Goal: Find specific page/section: Find specific page/section

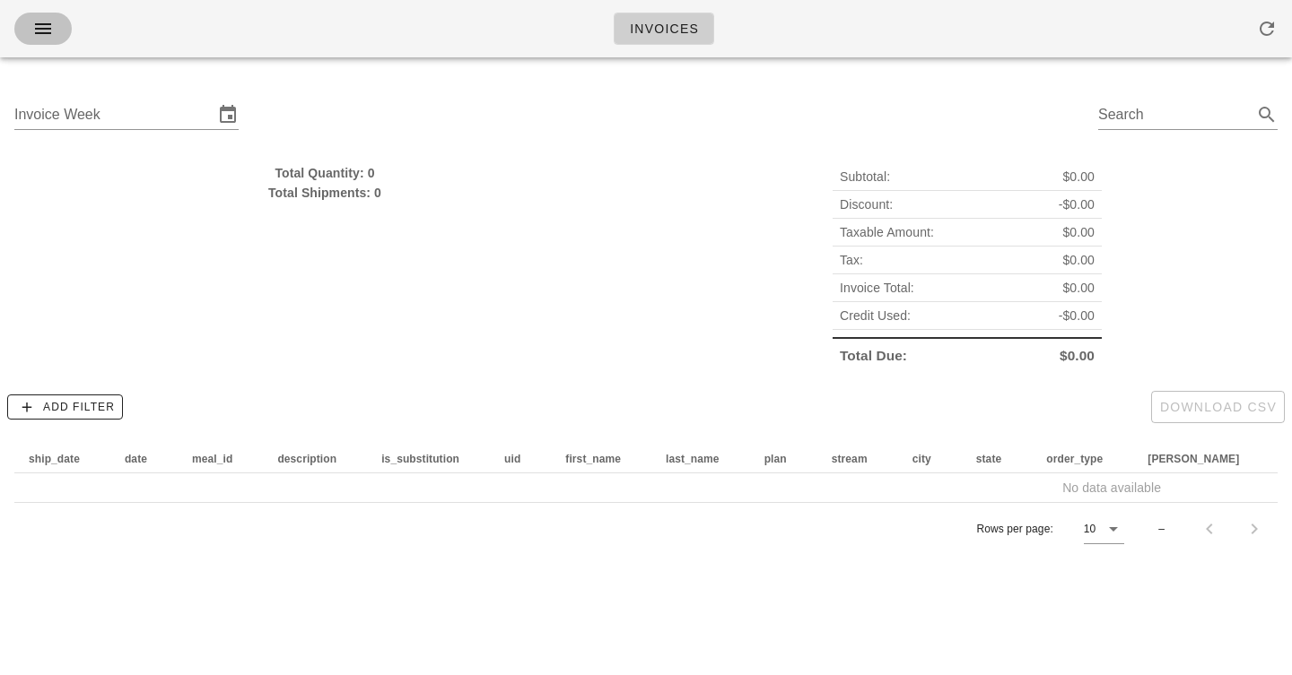
click at [39, 28] on icon "button" at bounding box center [43, 29] width 22 height 22
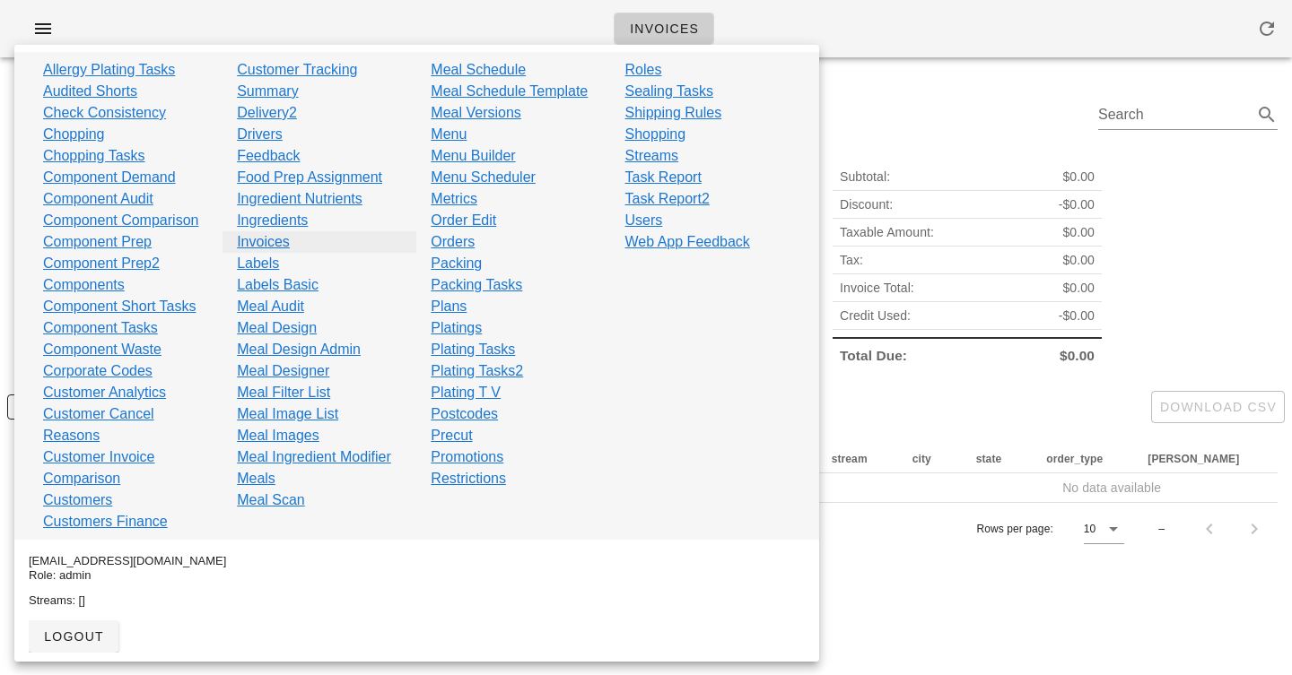
click at [279, 240] on link "Invoices" at bounding box center [263, 242] width 53 height 22
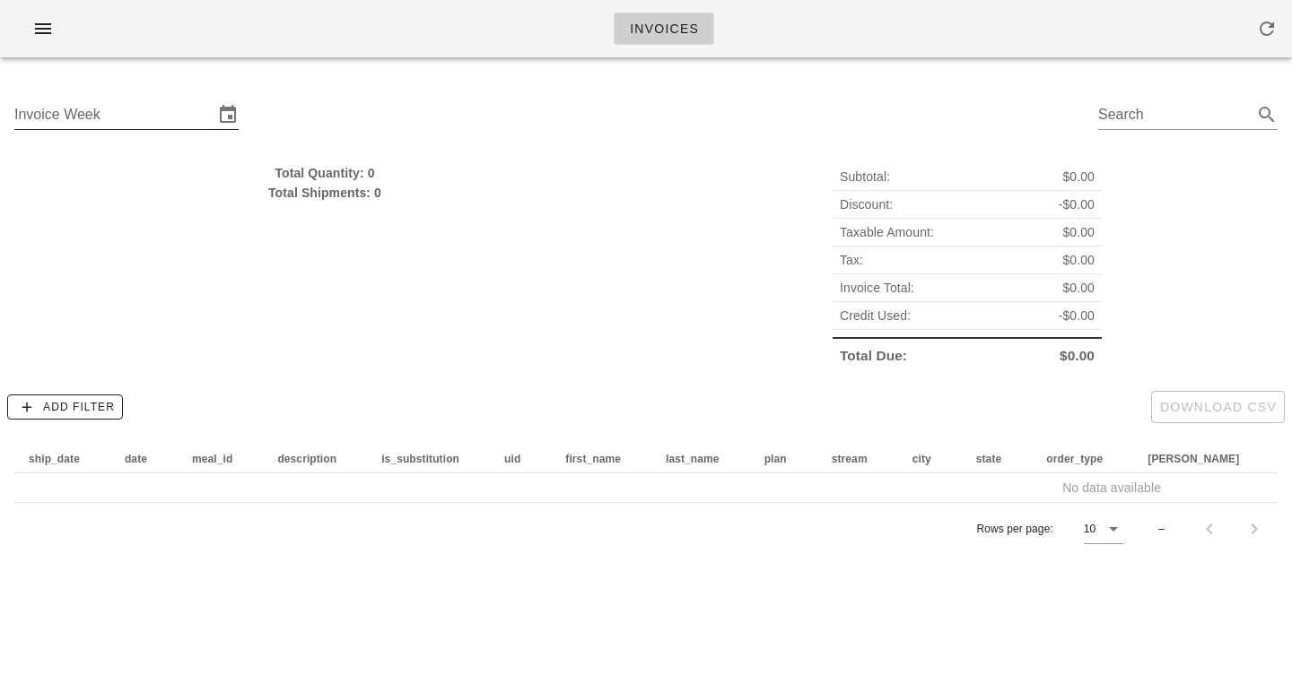
click at [77, 117] on input "Invoice Week" at bounding box center [113, 114] width 199 height 29
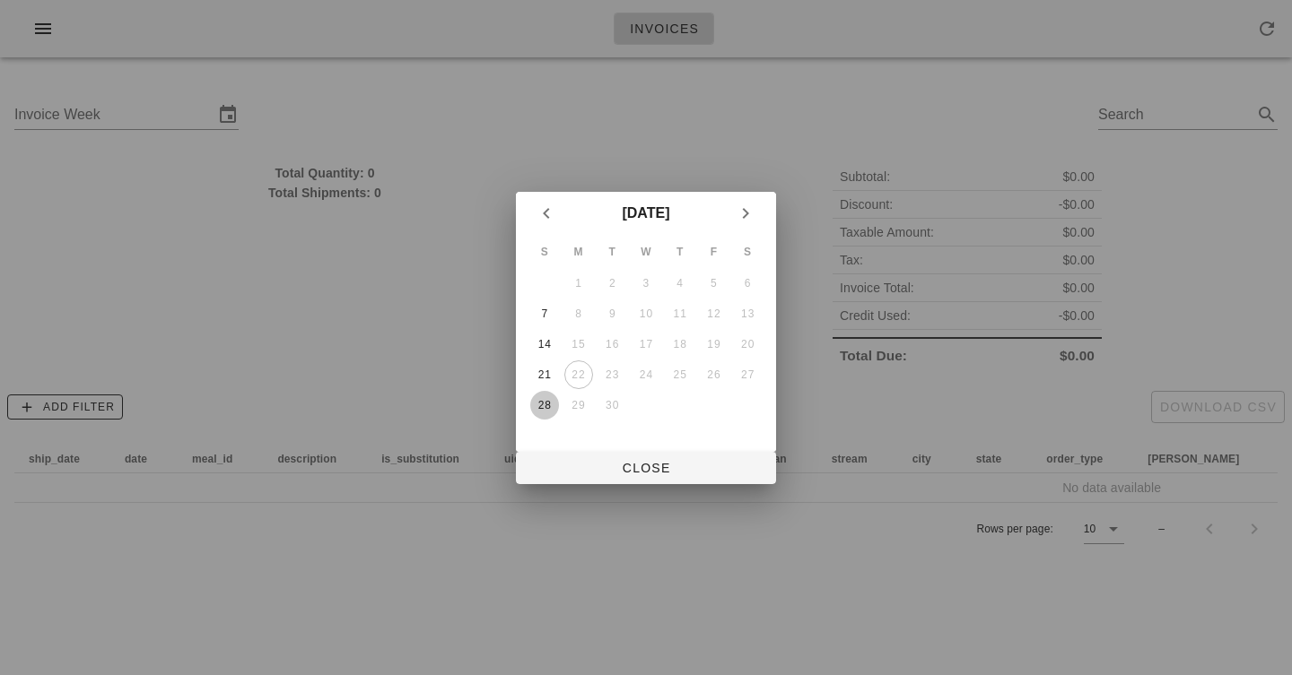
click at [542, 411] on div "28" at bounding box center [544, 405] width 29 height 13
click at [633, 473] on span "Close" at bounding box center [645, 468] width 231 height 14
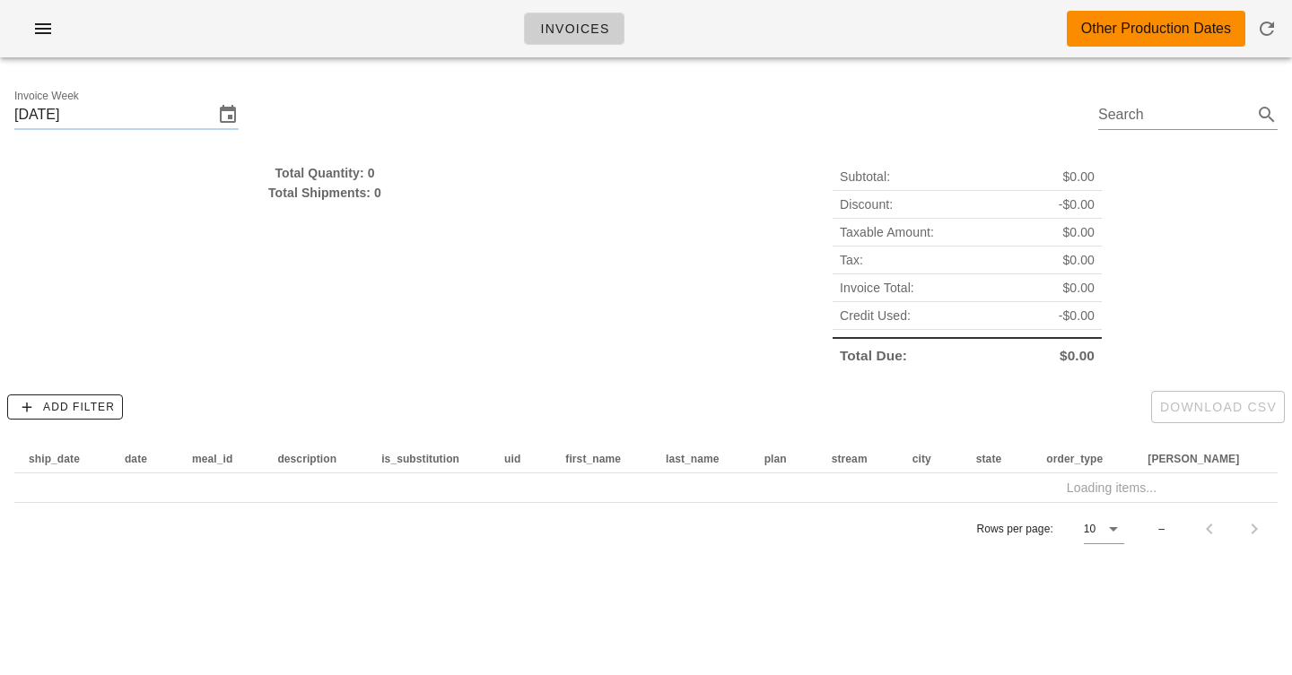
click at [614, 245] on div "Total Quantity: 0 Total Shipments: 0" at bounding box center [325, 266] width 642 height 228
click at [821, 7] on div "Invoices Other Production Dates" at bounding box center [646, 28] width 1292 height 57
click at [818, 15] on div "Invoices Other Production Dates" at bounding box center [646, 28] width 1292 height 57
click at [804, 41] on div "Invoices Other Production Dates" at bounding box center [646, 28] width 1292 height 57
click at [797, 57] on div "Invoices Other Production Dates" at bounding box center [646, 28] width 1292 height 57
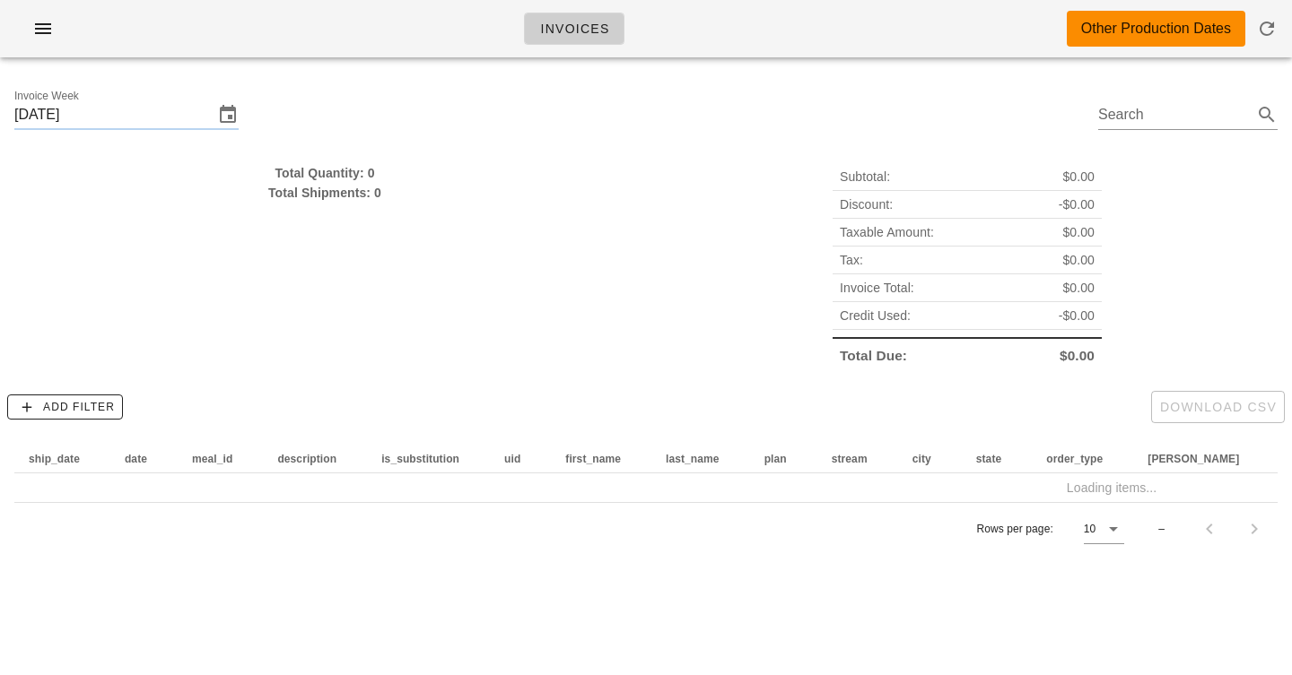
click at [789, 33] on div "Invoices Other Production Dates" at bounding box center [646, 28] width 1292 height 57
click at [781, 13] on div "Invoices Other Production Dates" at bounding box center [646, 28] width 1292 height 57
click at [781, 25] on div "Invoices Other Production Dates" at bounding box center [646, 28] width 1292 height 57
click at [666, 143] on div "Invoice Week [DATE] Search" at bounding box center [646, 117] width 1292 height 91
drag, startPoint x: 663, startPoint y: 152, endPoint x: 663, endPoint y: 191, distance: 38.6
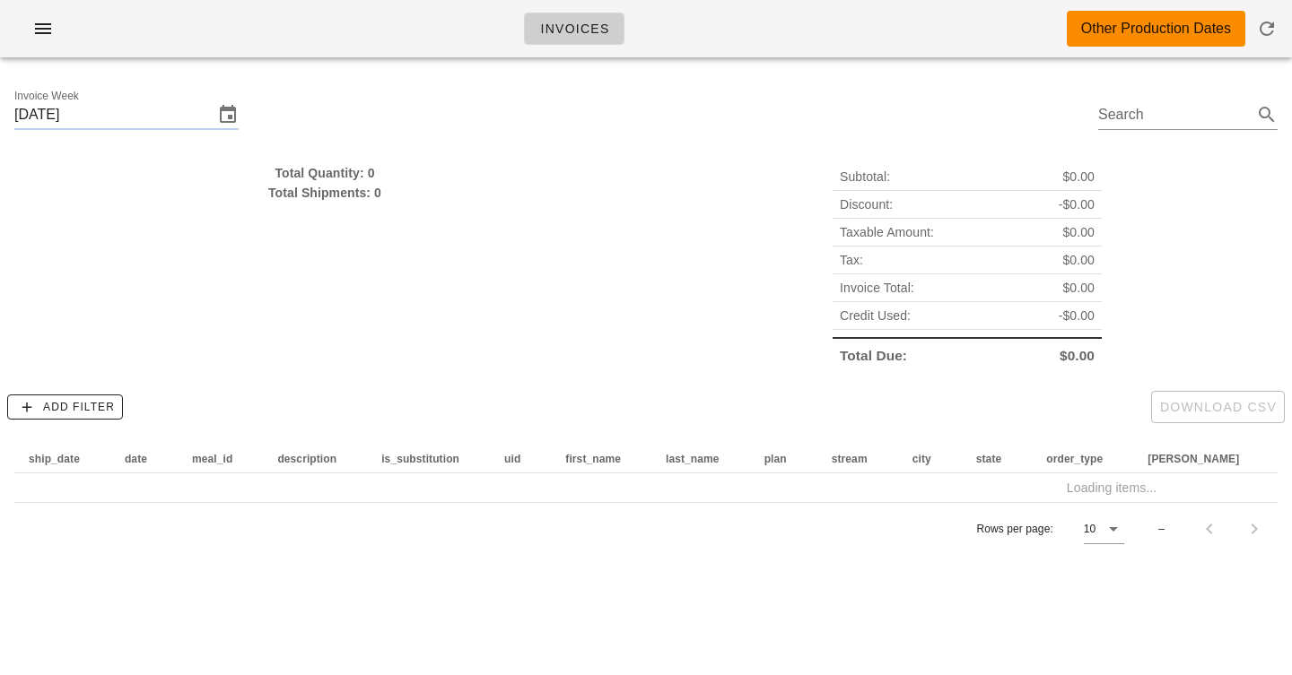
click at [663, 191] on div "Subtotal: $0.00 Discount: -$0.00 Taxable Amount: $0.00 Tax: $0.00 Invoice Total…" at bounding box center [967, 266] width 642 height 228
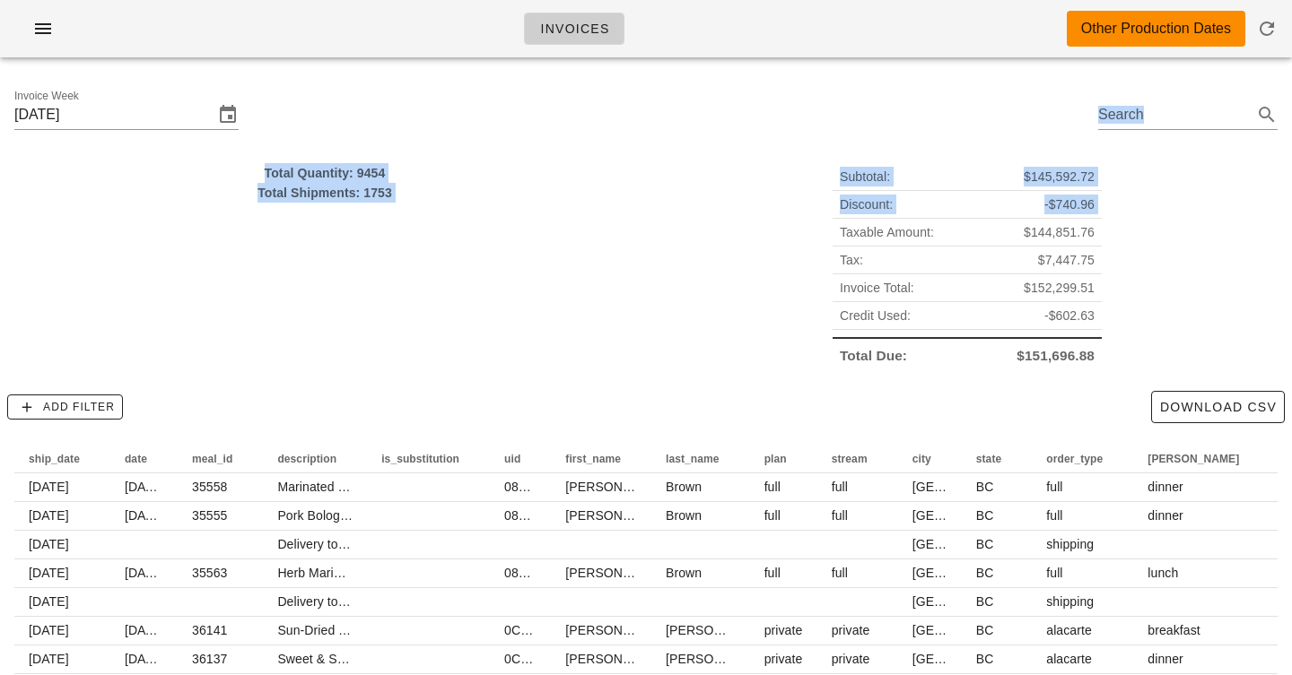
drag, startPoint x: 663, startPoint y: 233, endPoint x: 667, endPoint y: 149, distance: 84.4
click at [667, 149] on div "Invoice Week [DATE] Search Total Quantity: 9454 Total Shipments: 1753 Subtotal:…" at bounding box center [646, 450] width 1292 height 756
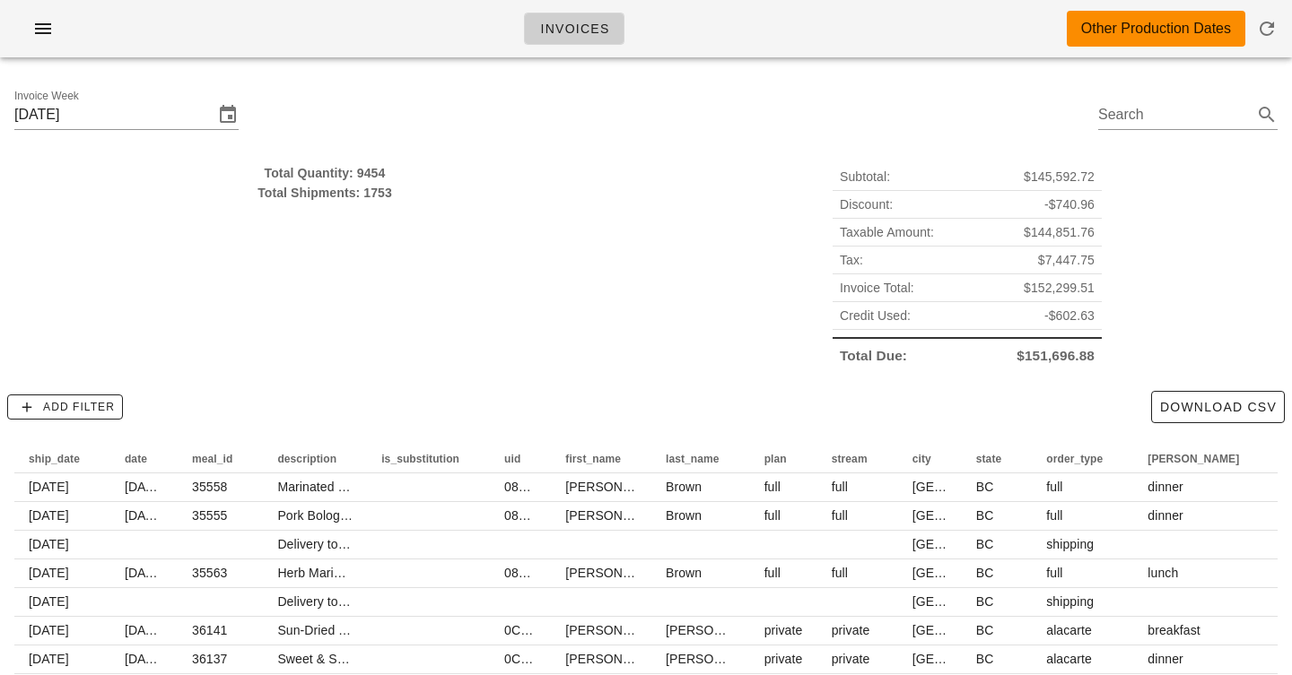
click at [667, 149] on div "Invoice Week [DATE] Search" at bounding box center [646, 117] width 1292 height 91
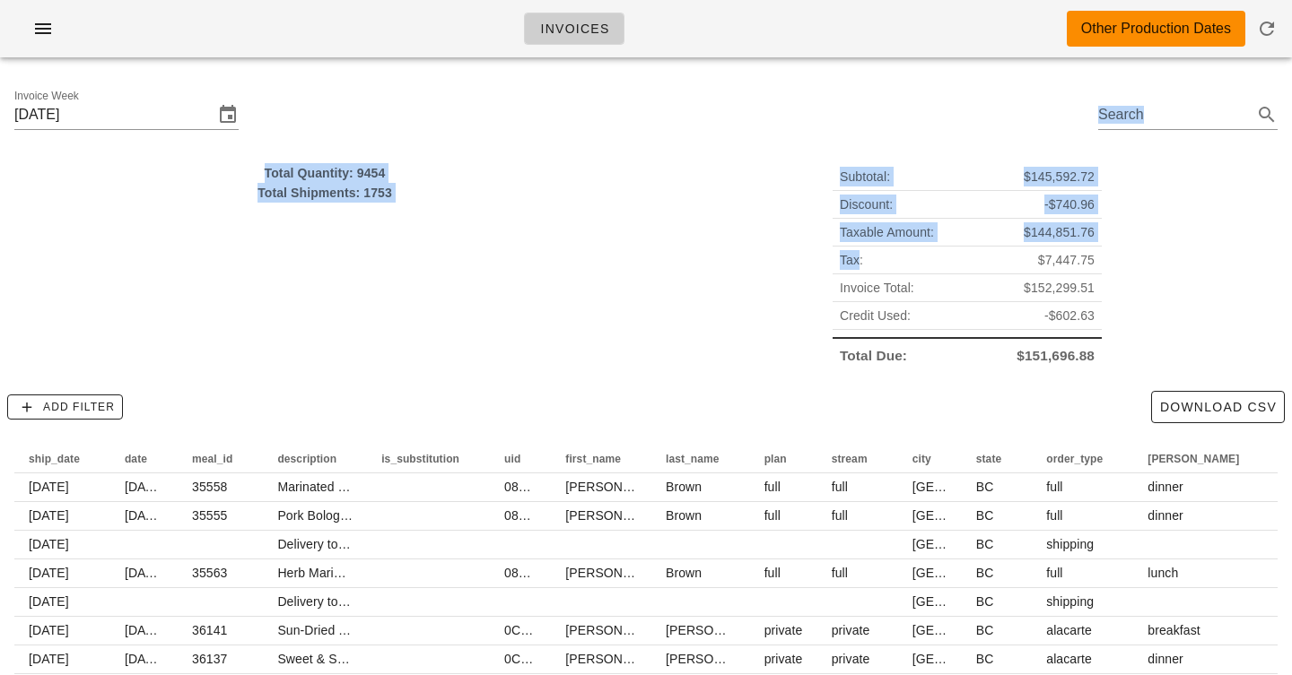
drag, startPoint x: 667, startPoint y: 149, endPoint x: 667, endPoint y: 259, distance: 110.3
click at [667, 259] on div "Invoice Week [DATE] Search Total Quantity: 9454 Total Shipments: 1753 Subtotal:…" at bounding box center [646, 450] width 1292 height 756
click at [667, 259] on div "Subtotal: $145,592.72 Discount: -$740.96 Taxable Amount: $144,851.76 Tax: $7,44…" at bounding box center [967, 266] width 642 height 228
drag, startPoint x: 667, startPoint y: 259, endPoint x: 663, endPoint y: 139, distance: 120.3
click at [663, 139] on div "Invoice Week [DATE] Search Total Quantity: 9454 Total Shipments: 1753 Subtotal:…" at bounding box center [646, 450] width 1292 height 756
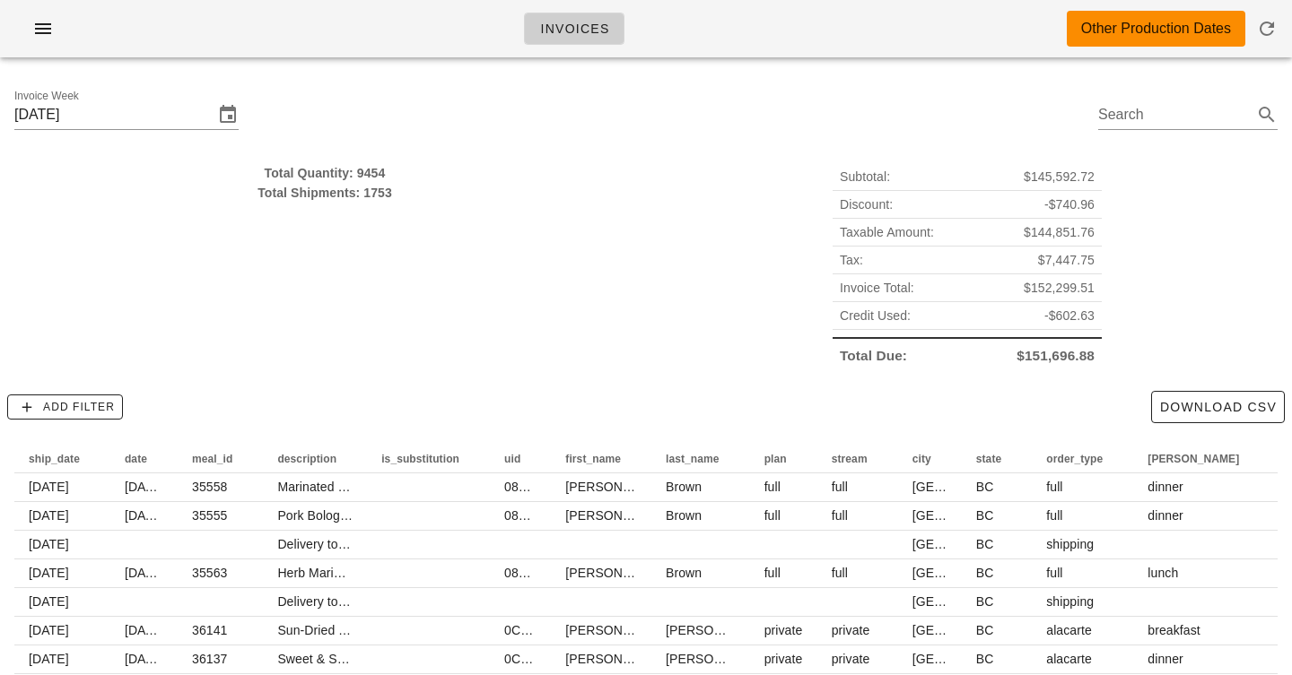
click at [663, 139] on div "Invoice Week [DATE] Search" at bounding box center [646, 117] width 1292 height 91
click at [725, 44] on div "Invoices Other Production Dates" at bounding box center [646, 28] width 1292 height 57
click at [745, 79] on div "Invoice Week [DATE] Search" at bounding box center [646, 117] width 1292 height 91
click at [380, 177] on div "Total Quantity: 9454" at bounding box center [324, 173] width 621 height 20
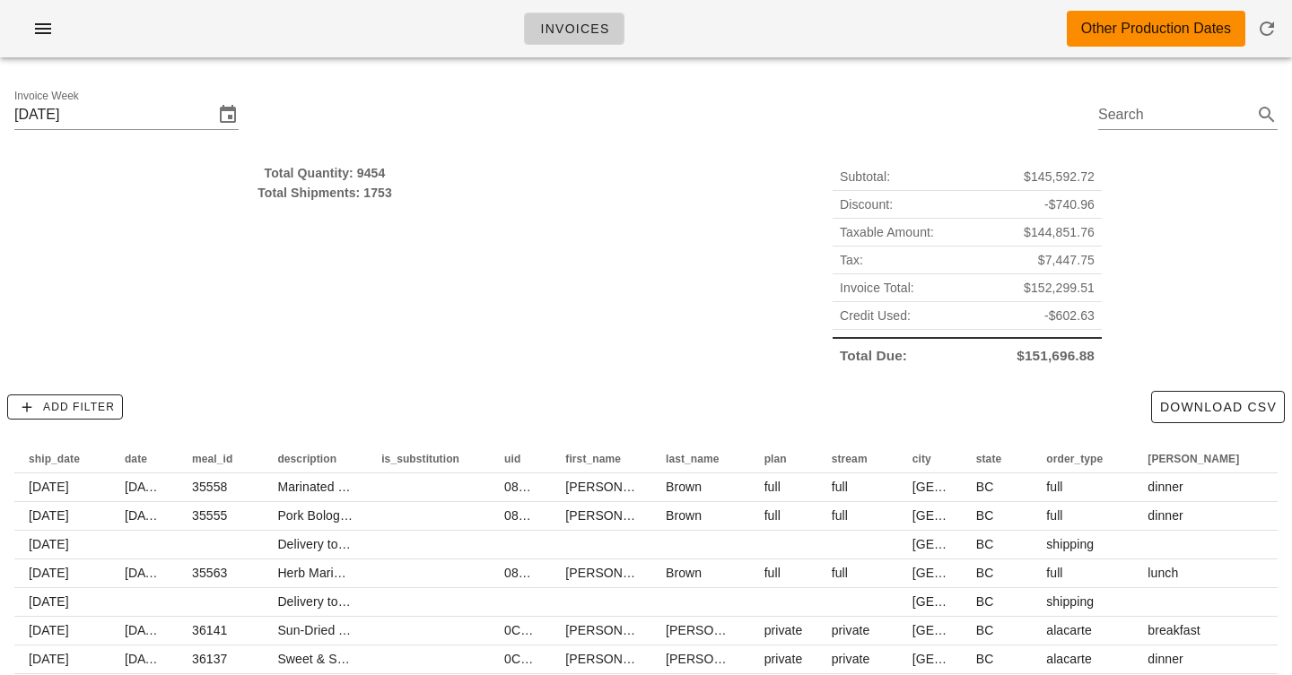
click at [382, 177] on div "Total Quantity: 9454" at bounding box center [324, 173] width 621 height 20
click at [378, 176] on div "Total Quantity: 9454" at bounding box center [324, 173] width 621 height 20
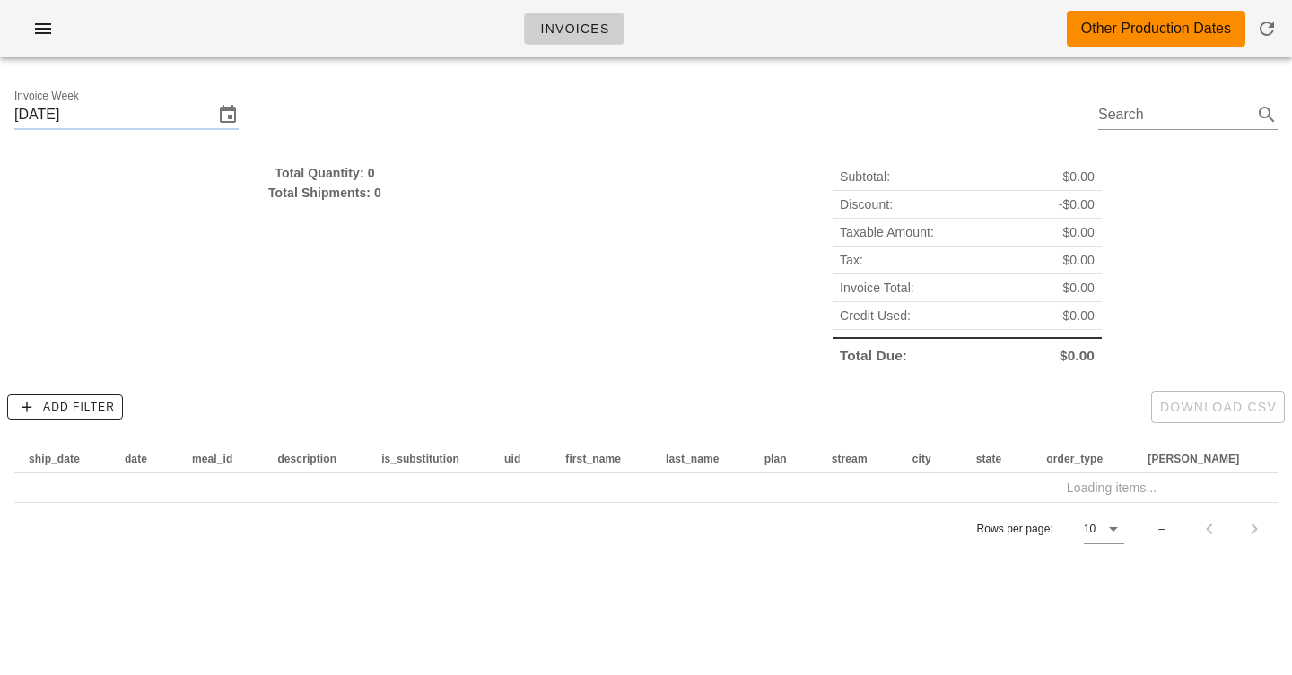
click at [475, 129] on div "Invoice Week [DATE] Search" at bounding box center [646, 117] width 1292 height 91
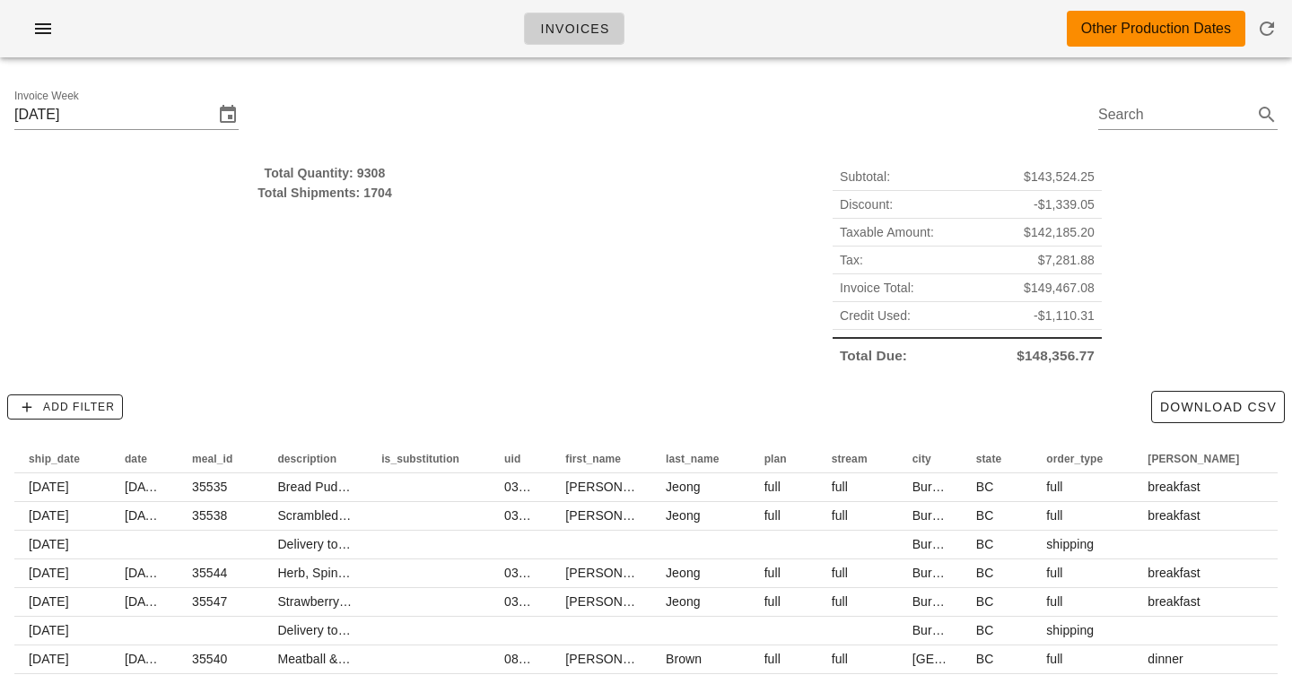
type input "[DATE]"
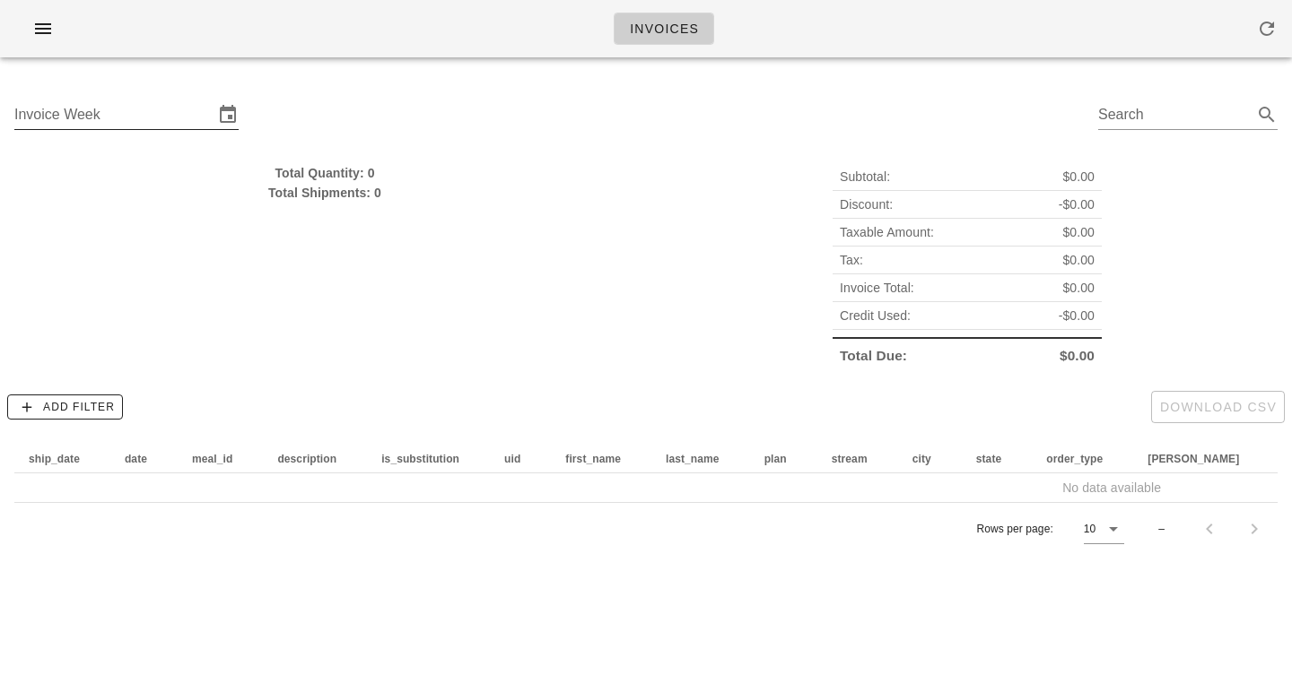
click at [161, 111] on input "Invoice Week" at bounding box center [113, 114] width 199 height 29
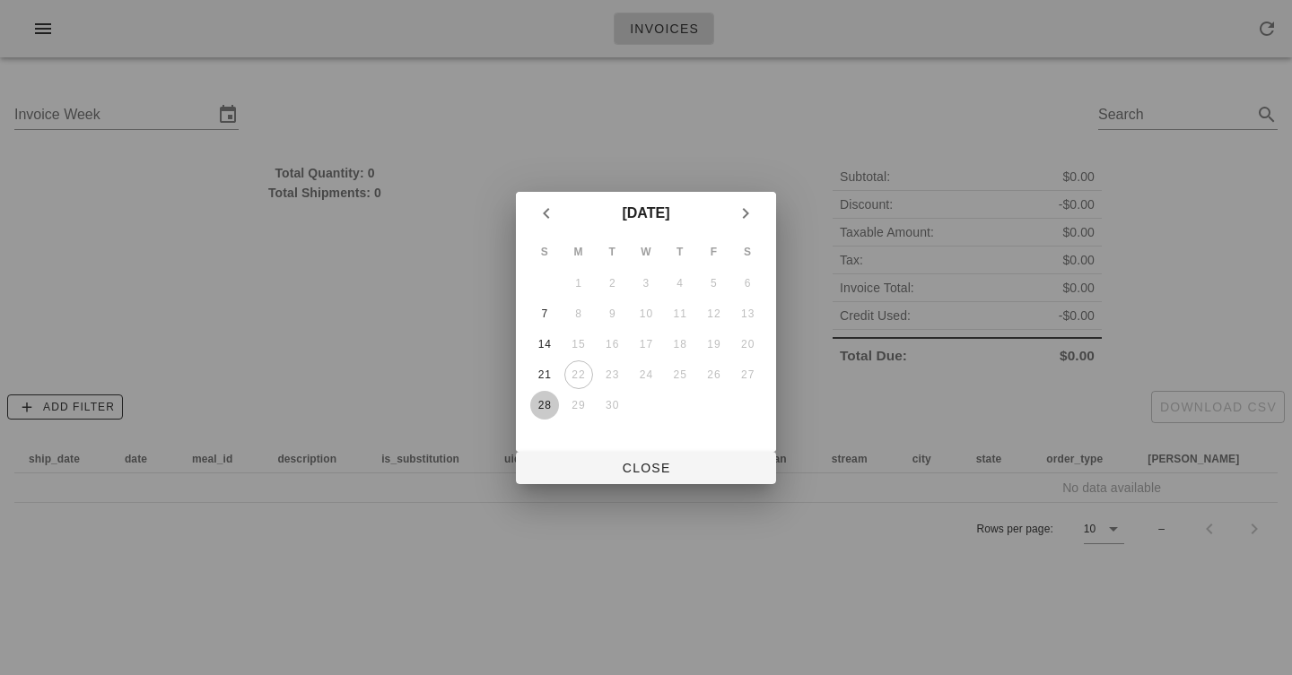
click at [548, 404] on div "28" at bounding box center [544, 405] width 29 height 13
click at [608, 461] on span "Close" at bounding box center [645, 468] width 231 height 14
type input "[DATE]"
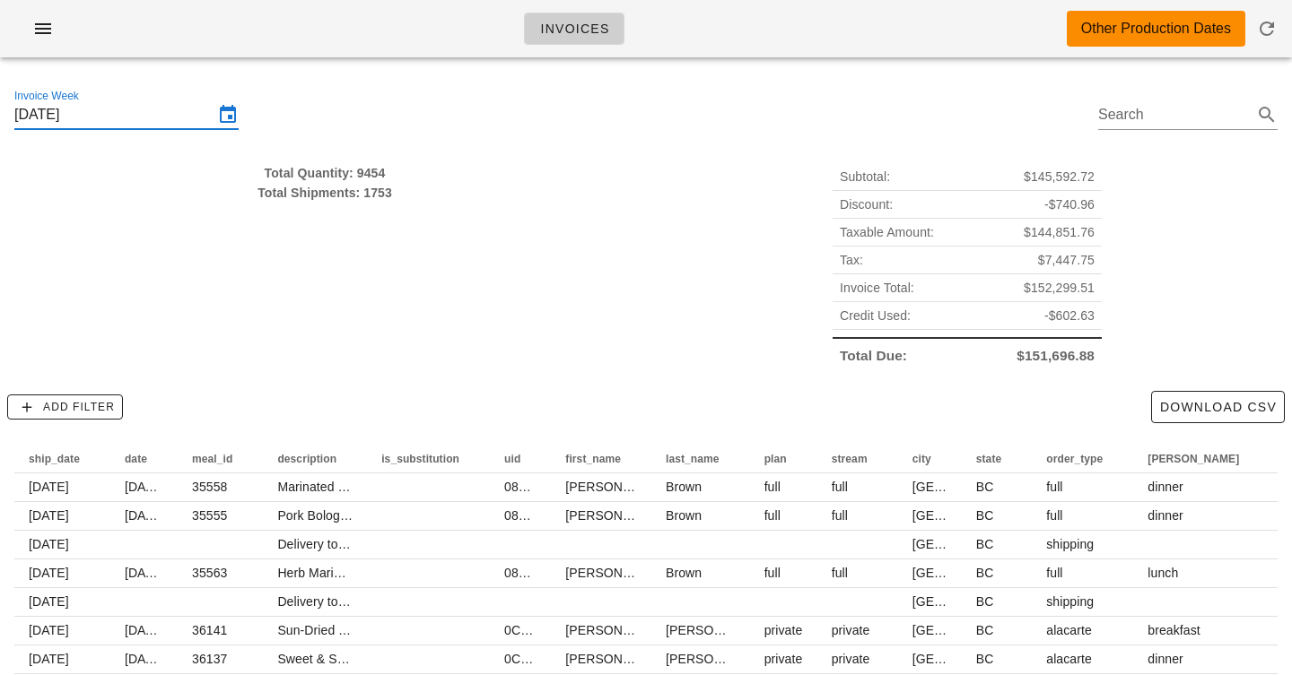
scroll to position [152, 0]
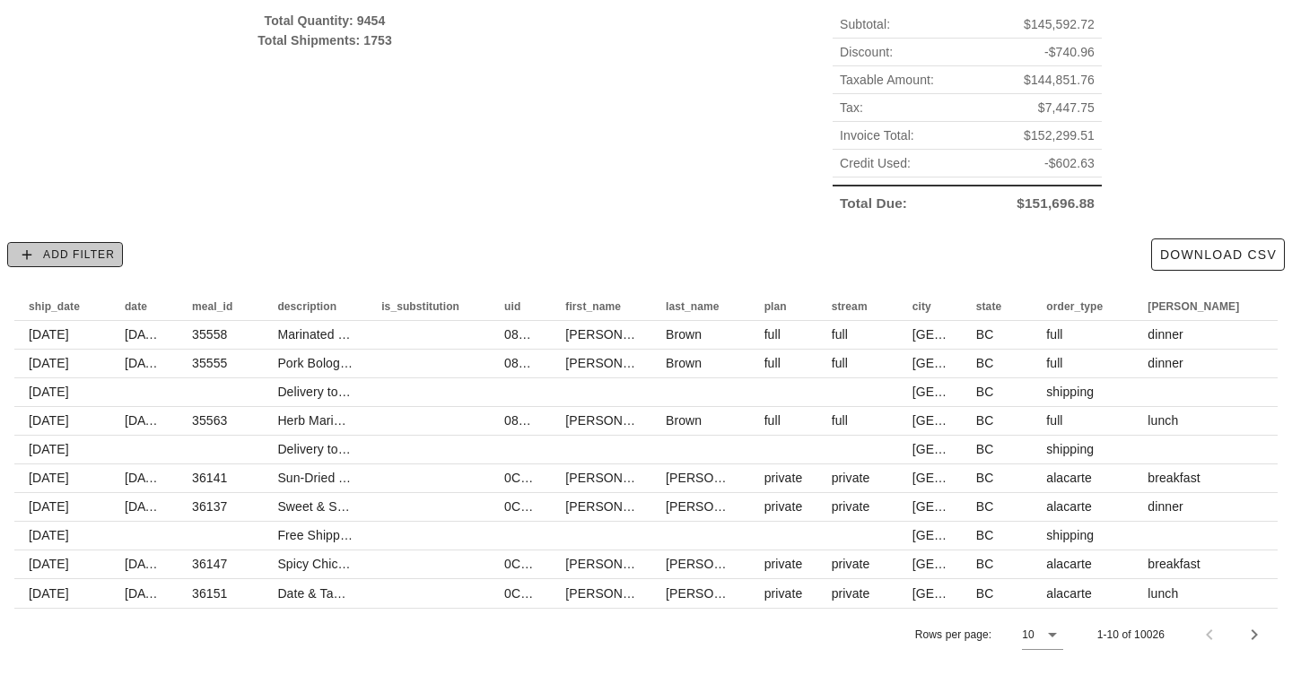
click at [81, 256] on span "Add Filter" at bounding box center [65, 255] width 100 height 16
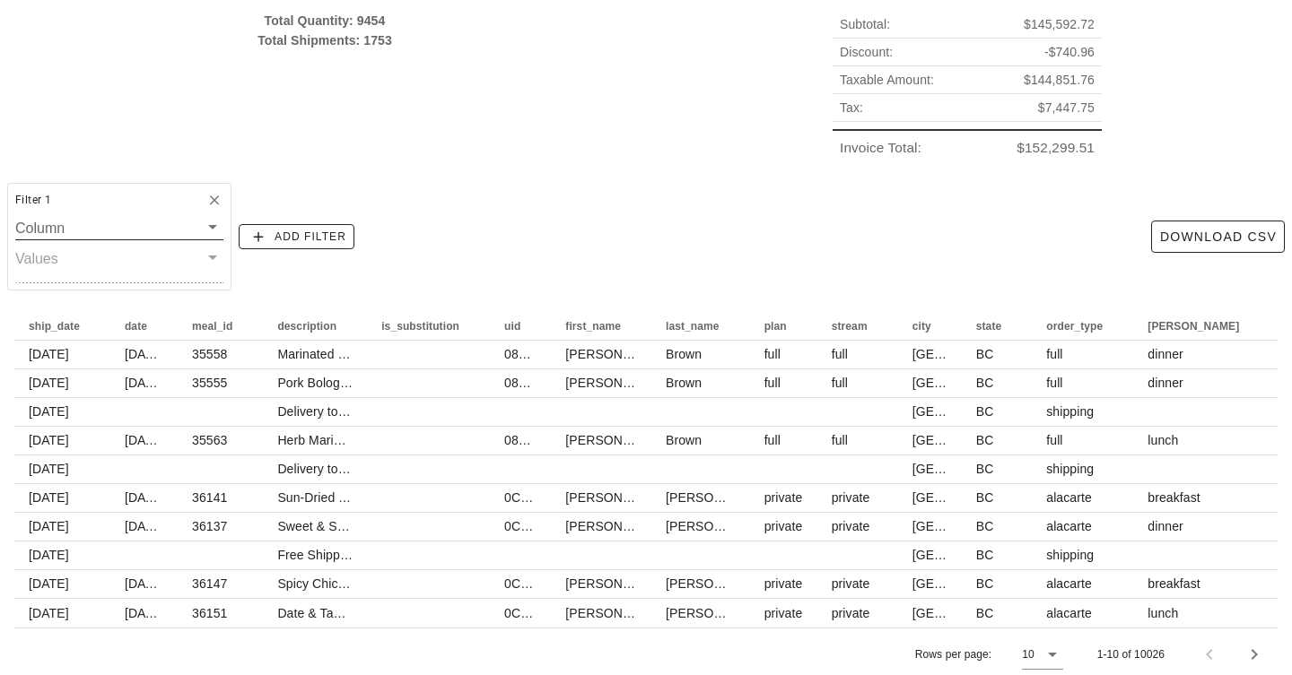
click at [91, 221] on input "Column" at bounding box center [106, 227] width 183 height 23
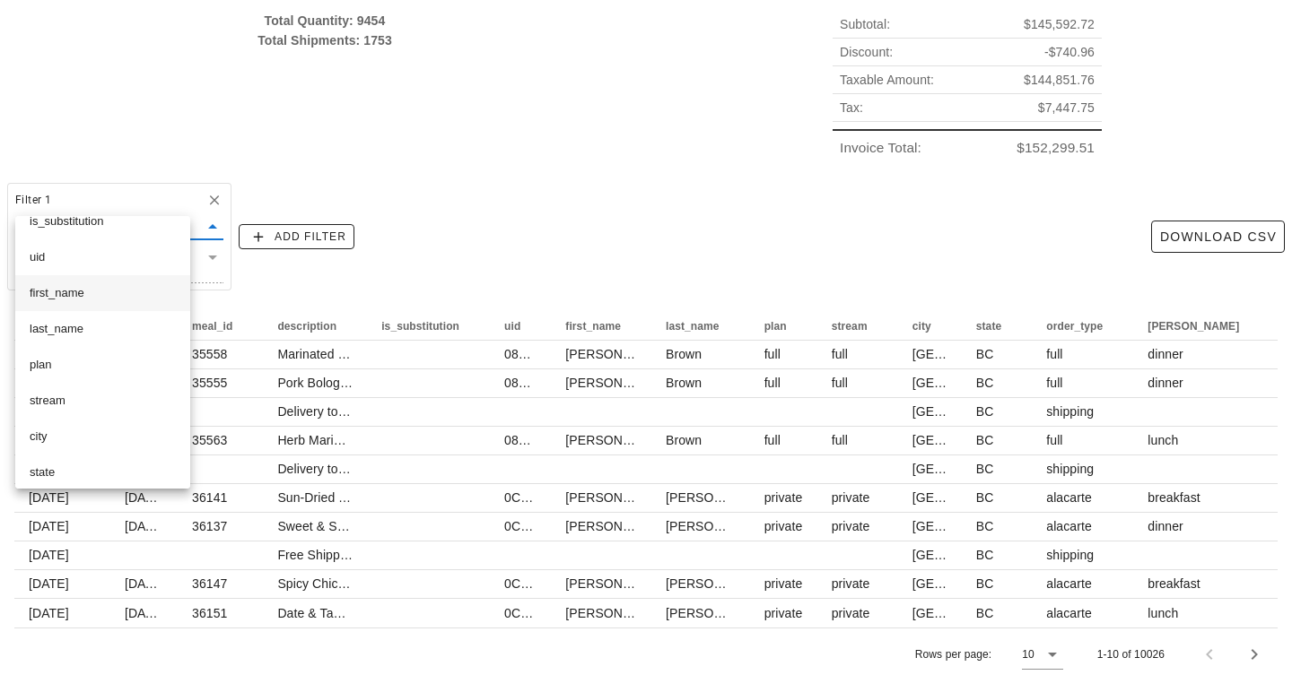
scroll to position [166, 0]
click at [74, 437] on div "city" at bounding box center [103, 434] width 146 height 14
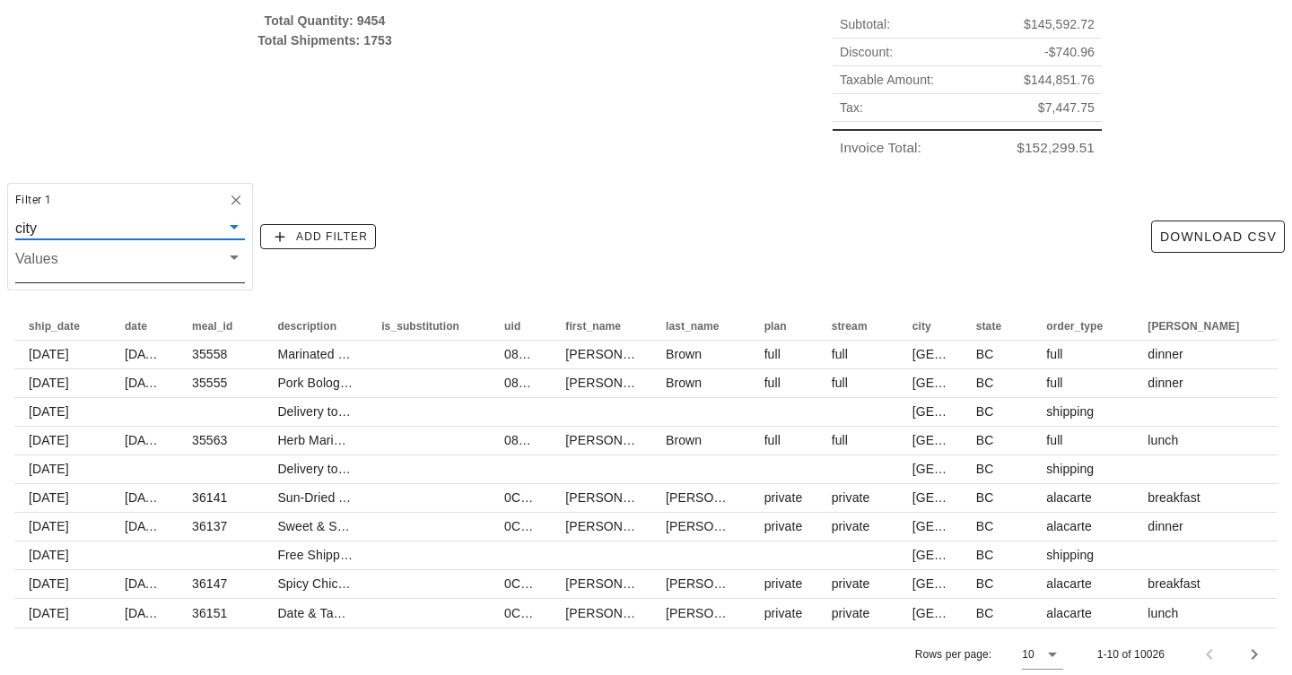
click at [135, 263] on input "Values" at bounding box center [115, 264] width 201 height 23
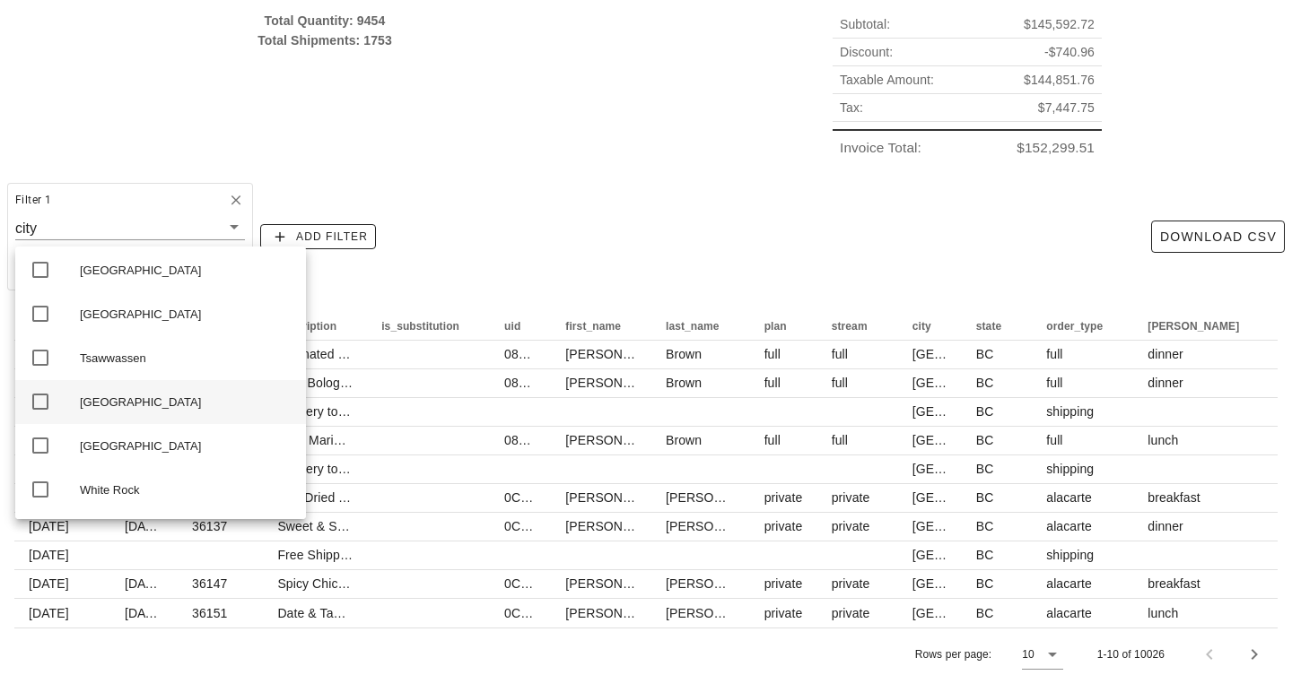
scroll to position [1349, 0]
click at [89, 322] on div "Toronto" at bounding box center [186, 315] width 212 height 14
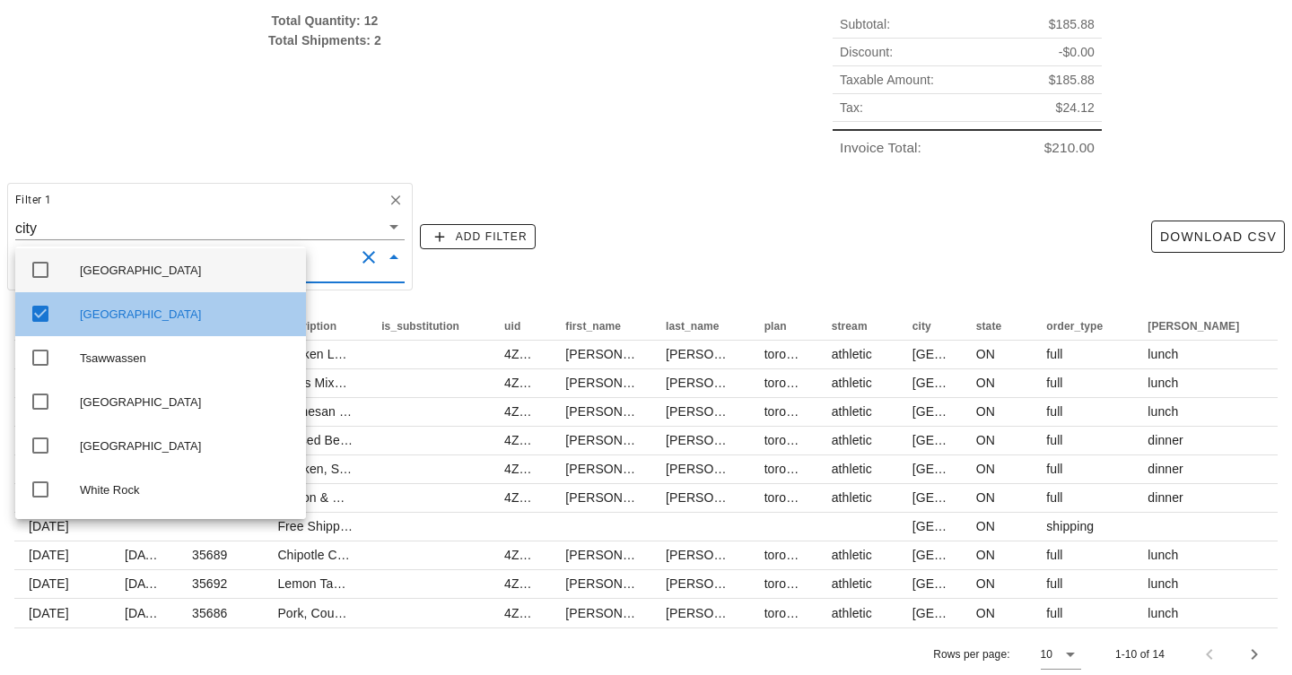
click at [89, 278] on div "Toronto" at bounding box center [186, 271] width 212 height 14
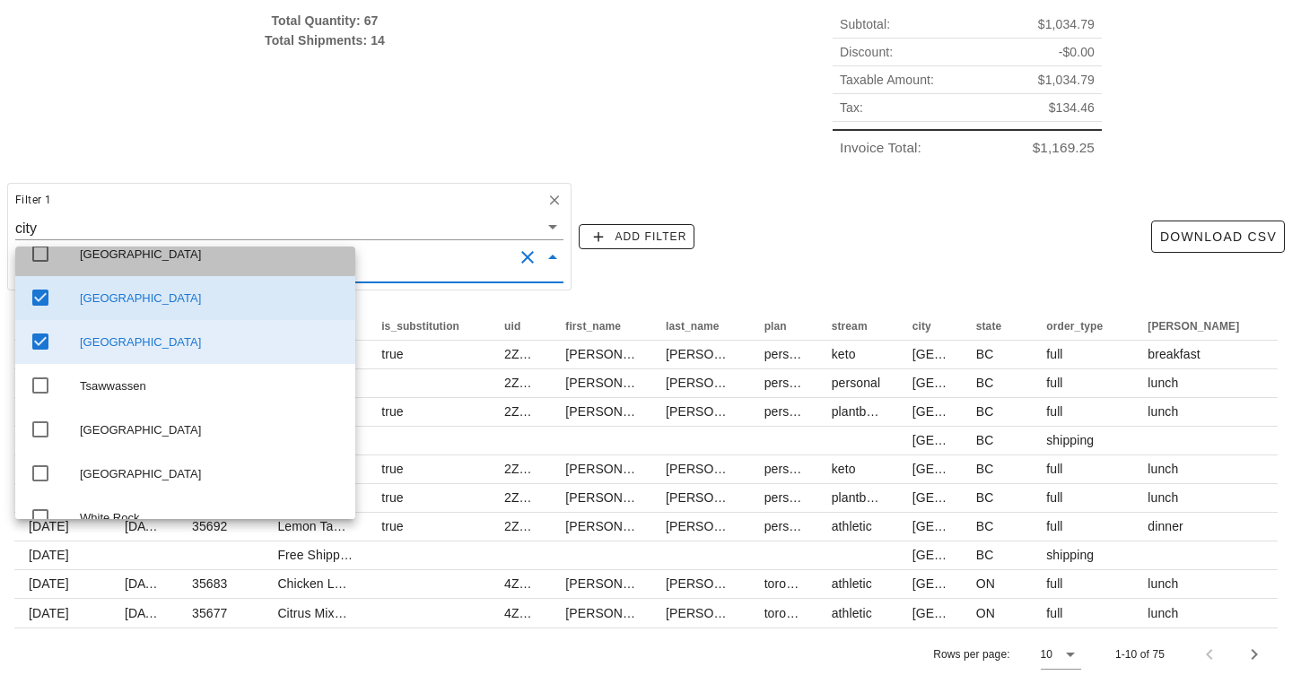
click at [89, 262] on div "TORONTO" at bounding box center [210, 255] width 261 height 14
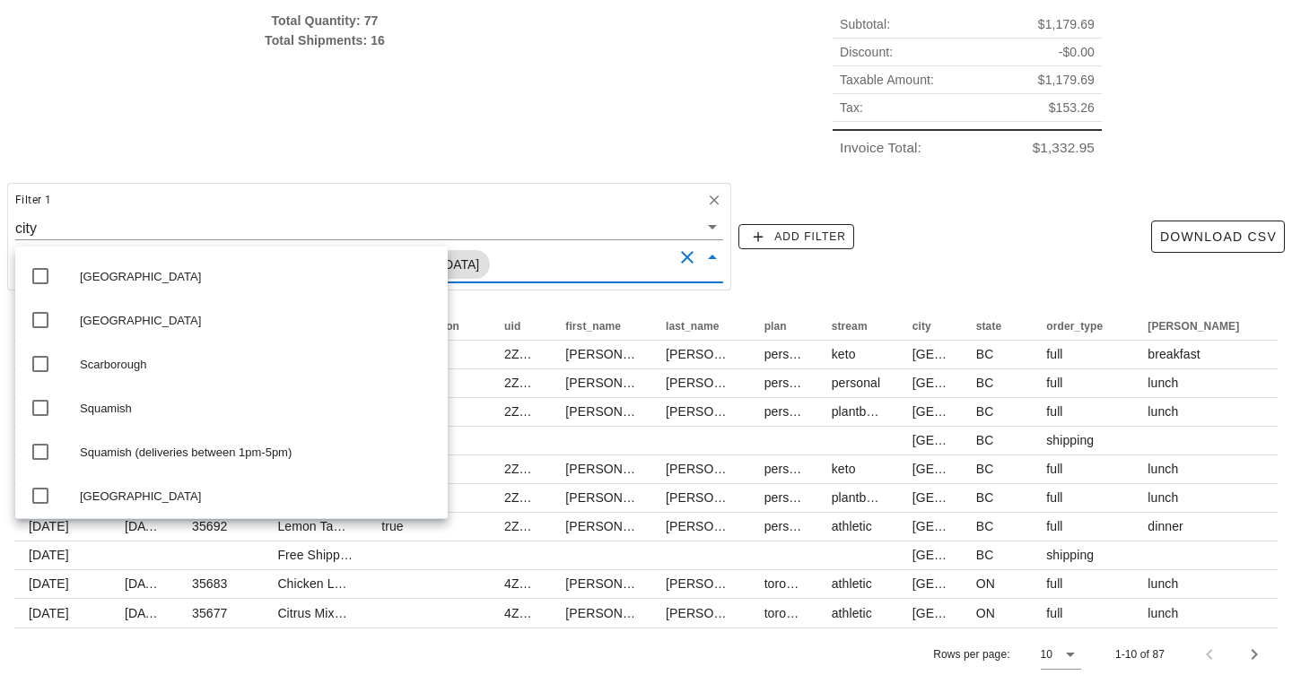
scroll to position [1002, 0]
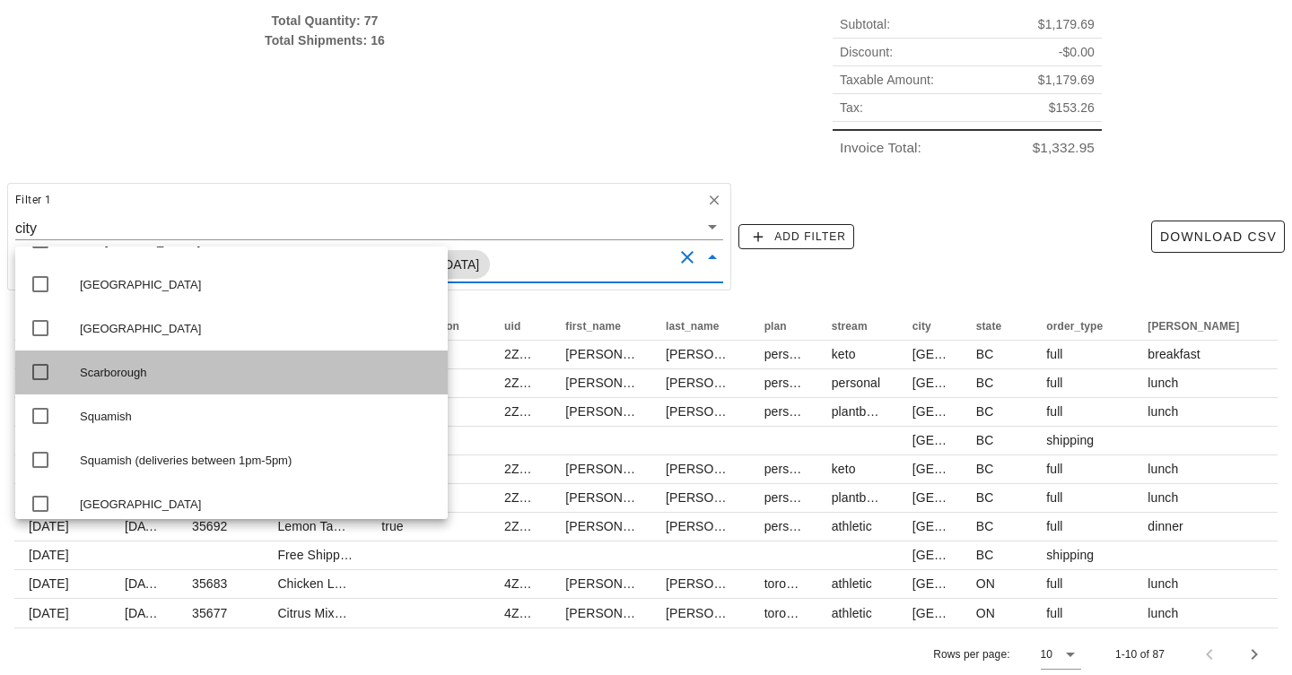
click at [104, 380] on div "Scarborough" at bounding box center [256, 373] width 353 height 14
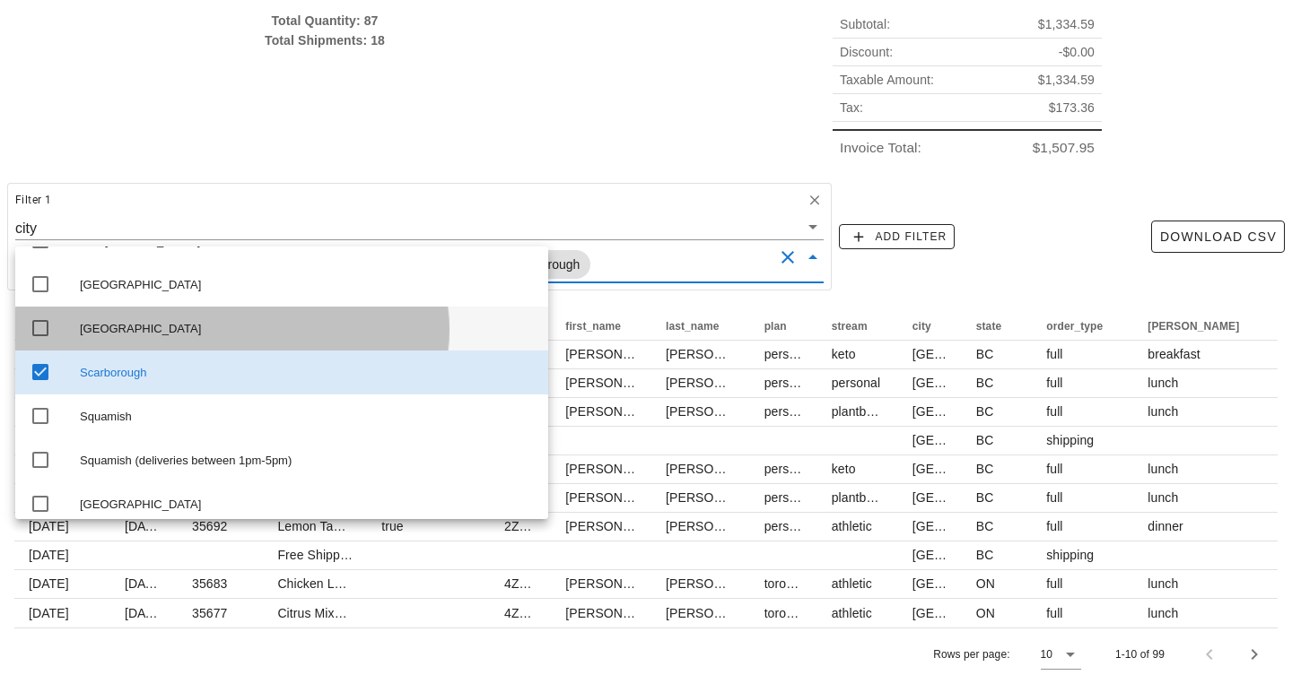
click at [104, 344] on div "Richmond hill" at bounding box center [307, 329] width 454 height 29
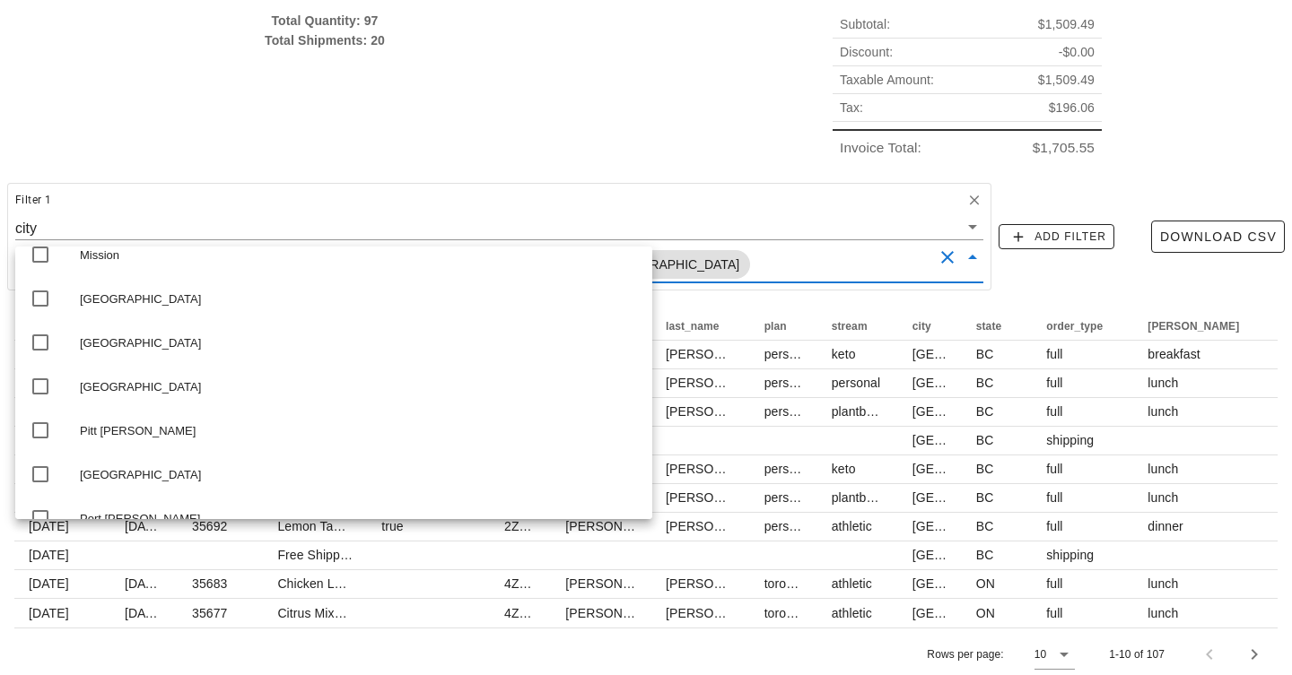
scroll to position [708, 0]
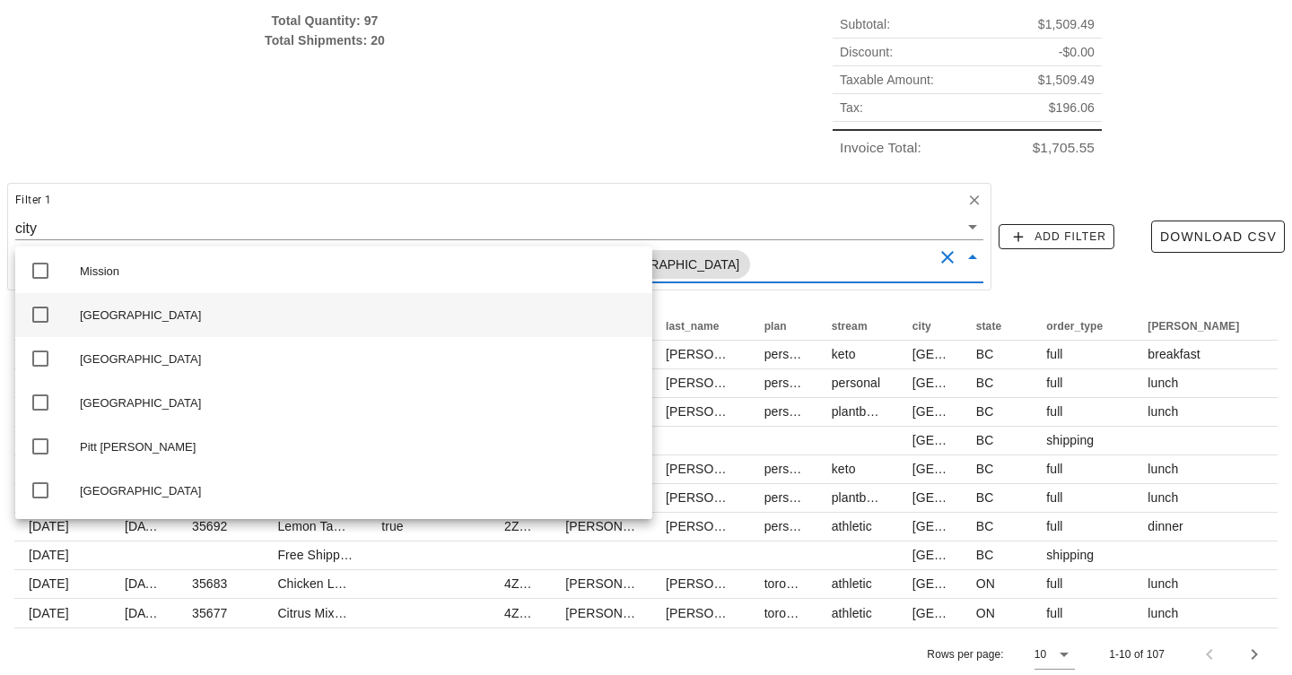
click at [106, 323] on div "Mississauga" at bounding box center [359, 316] width 558 height 14
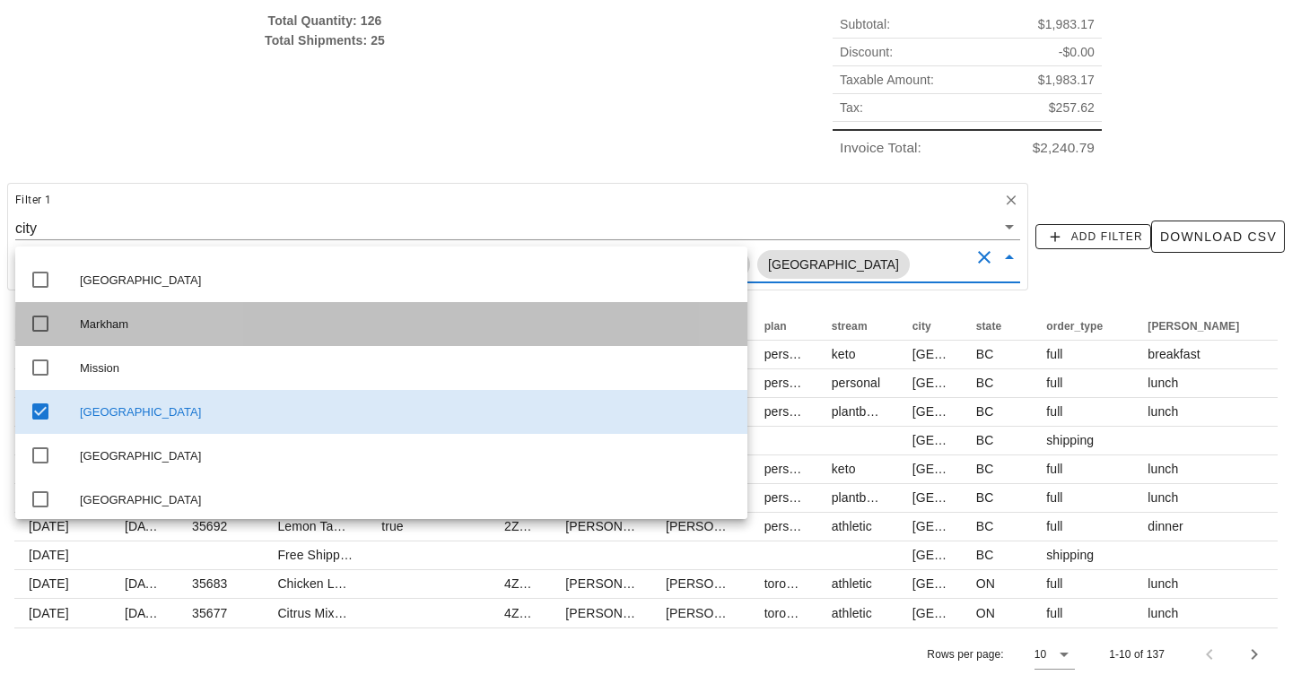
click at [105, 332] on div "Markham" at bounding box center [406, 325] width 653 height 14
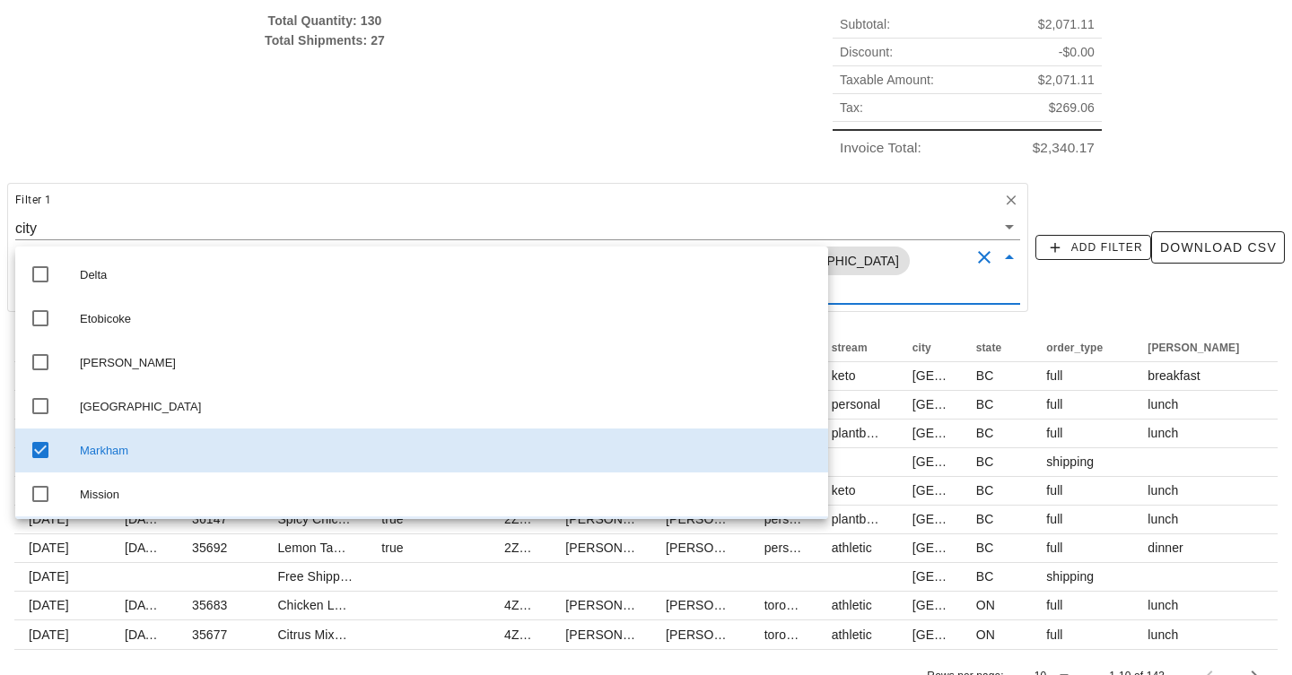
click at [105, 334] on div "Etobicoke" at bounding box center [447, 319] width 734 height 29
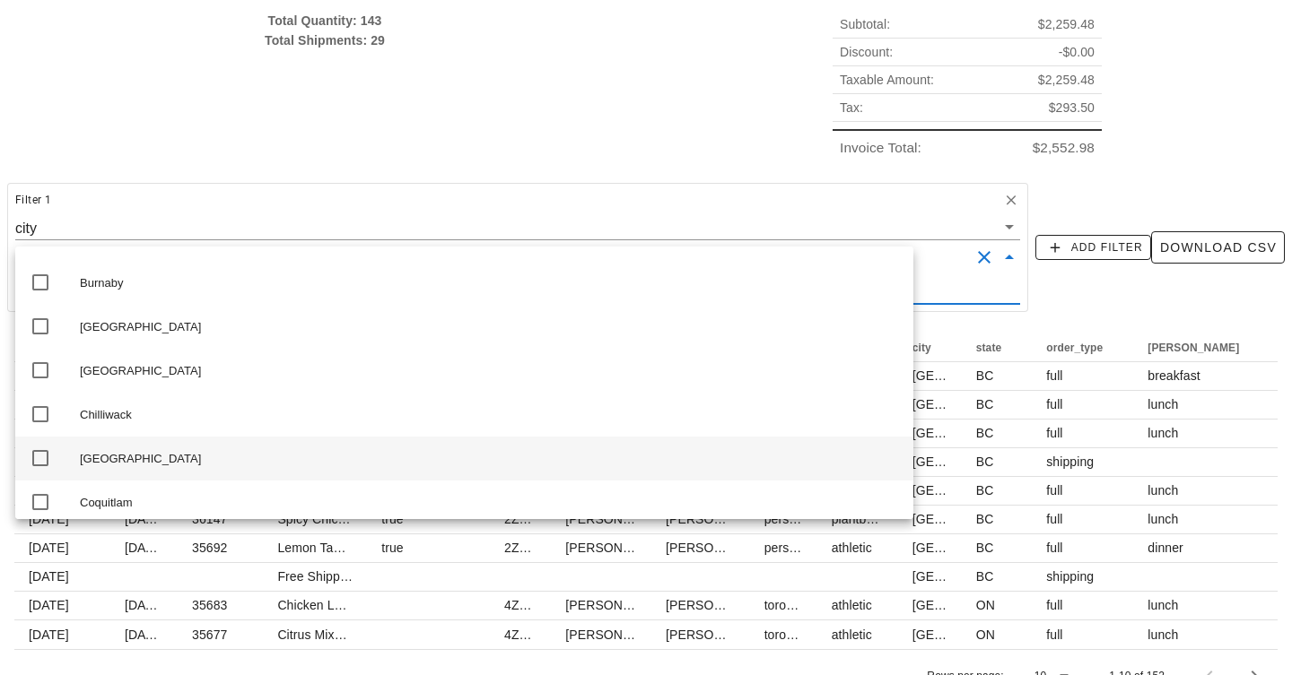
scroll to position [213, 0]
click at [109, 466] on div "Concord" at bounding box center [489, 458] width 819 height 29
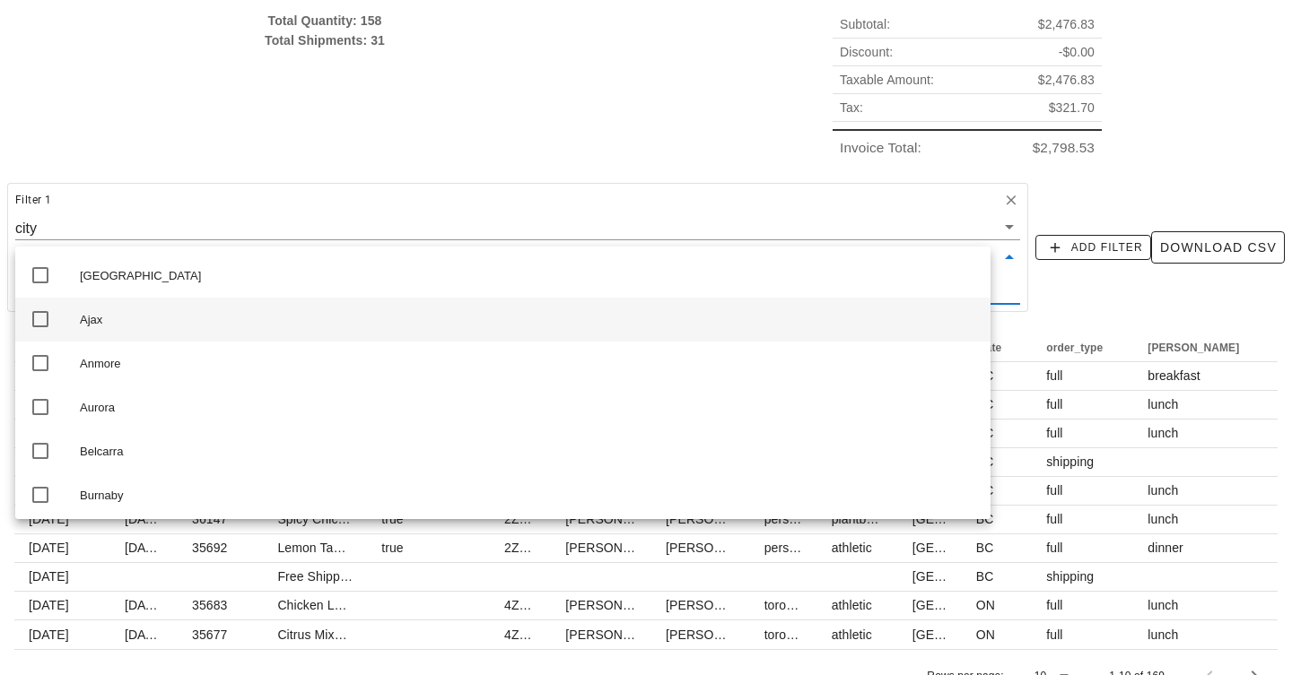
click at [98, 331] on div "Ajax" at bounding box center [528, 320] width 896 height 29
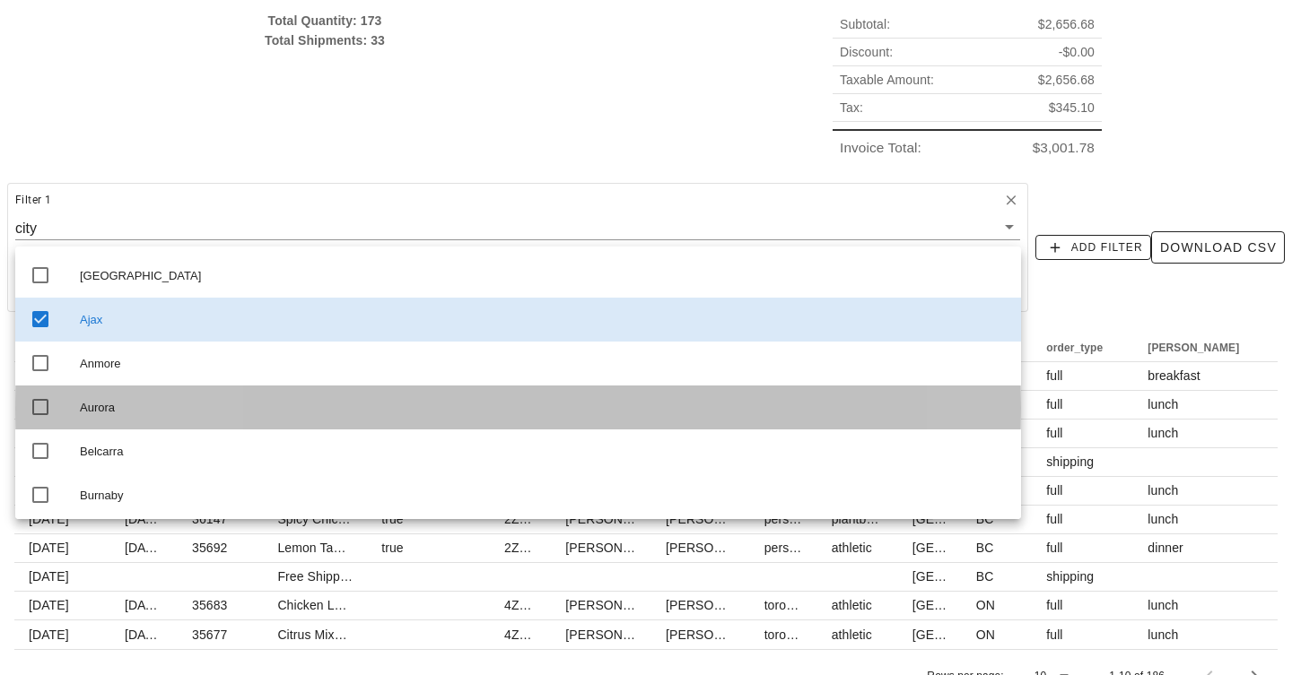
click at [114, 415] on div "Aurora" at bounding box center [543, 408] width 927 height 14
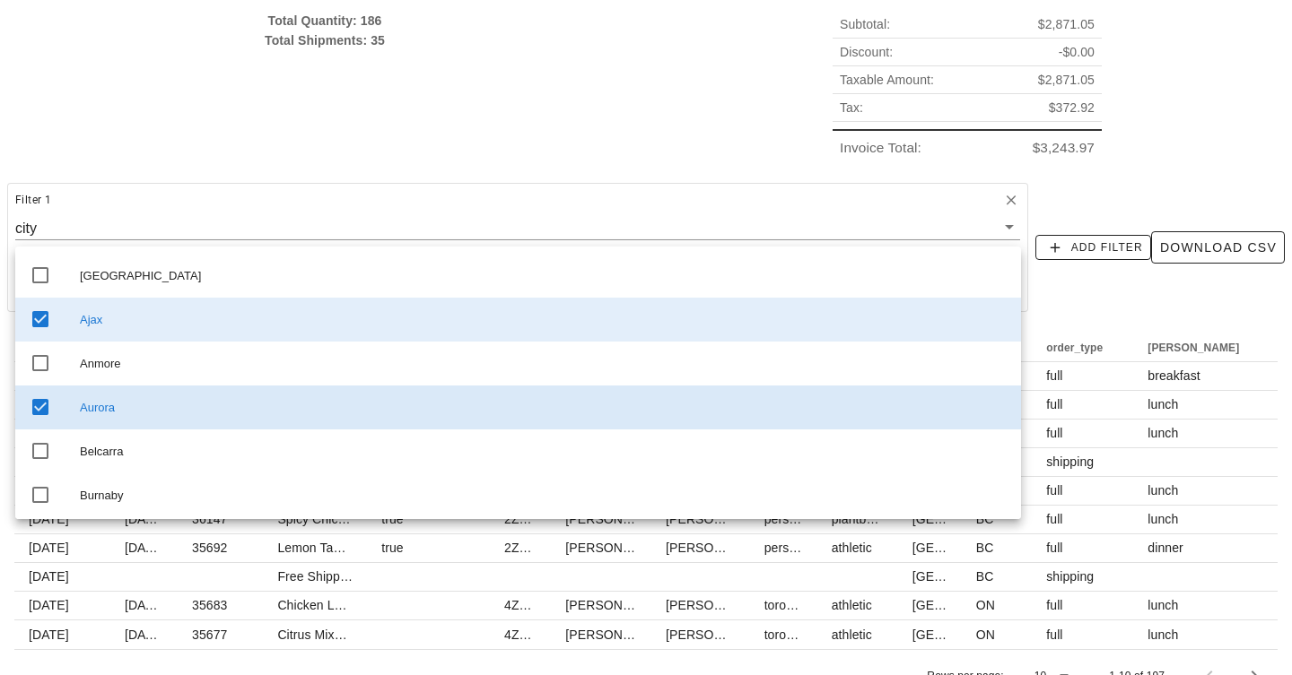
click at [234, 130] on div "Total Quantity: 186 Total Shipments: 35" at bounding box center [325, 86] width 642 height 172
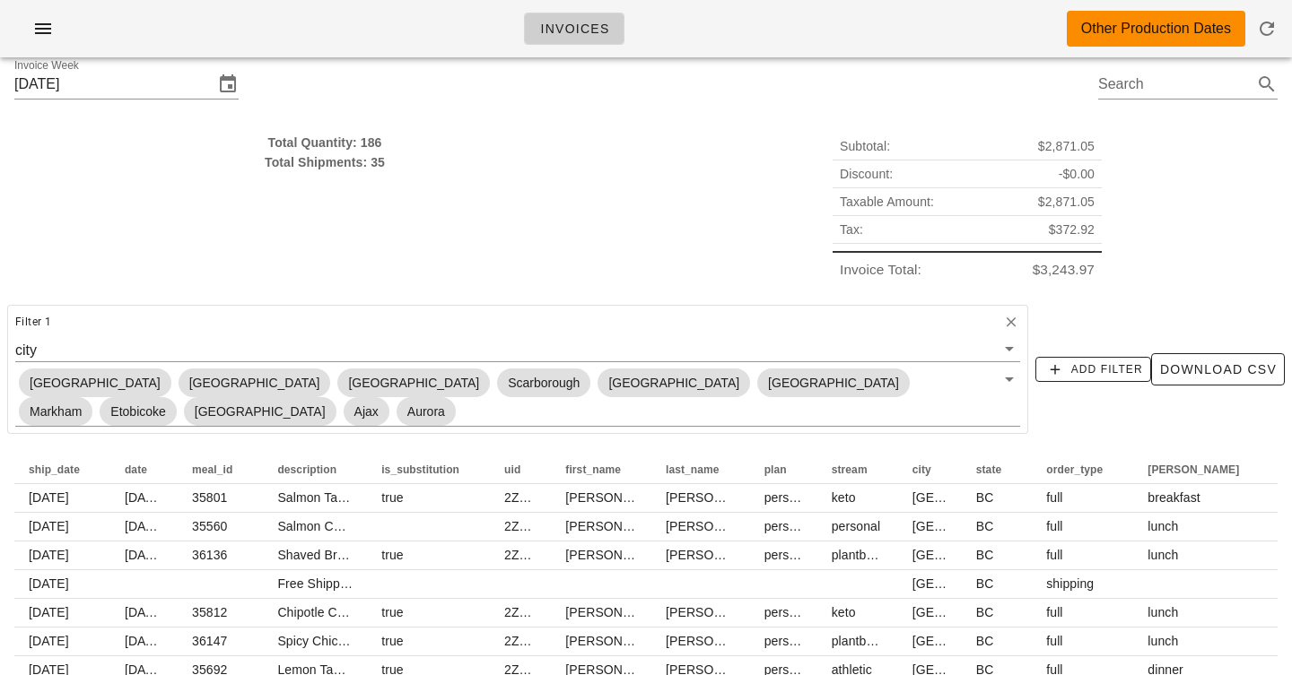
scroll to position [28, 0]
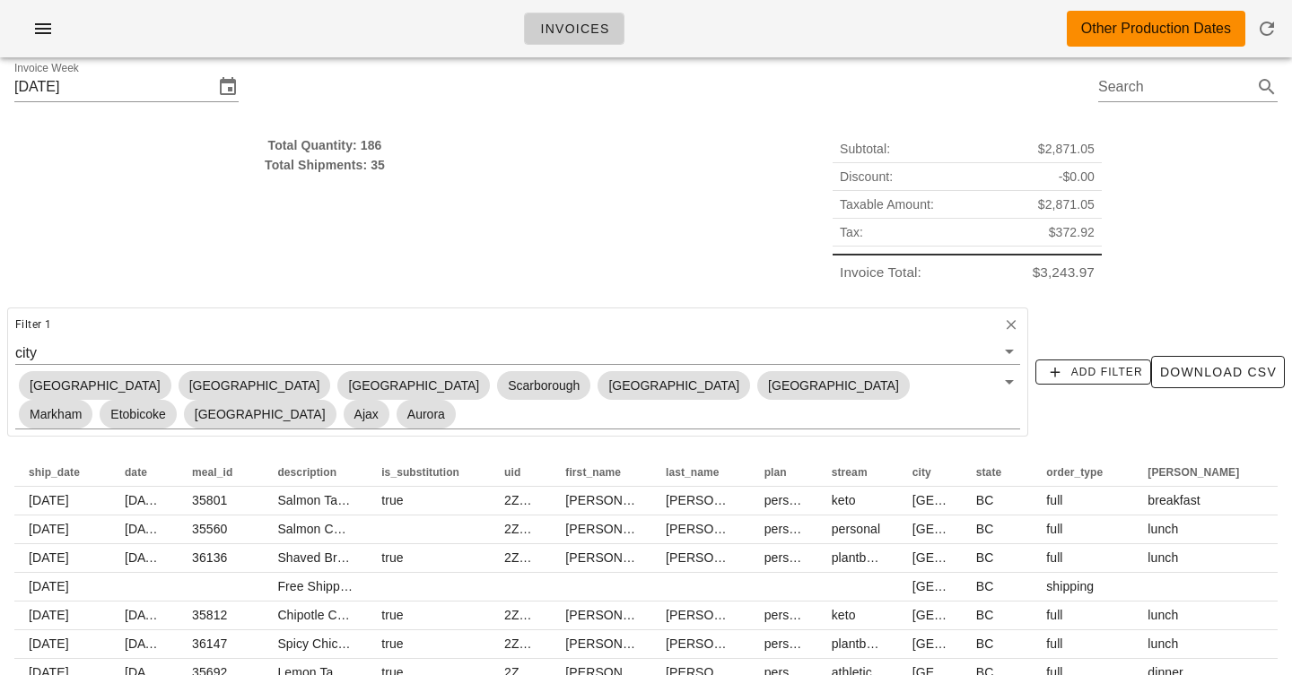
click at [687, 45] on div "Invoices Other Production Dates" at bounding box center [646, 28] width 1292 height 57
